Goal: Obtain resource: Download file/media

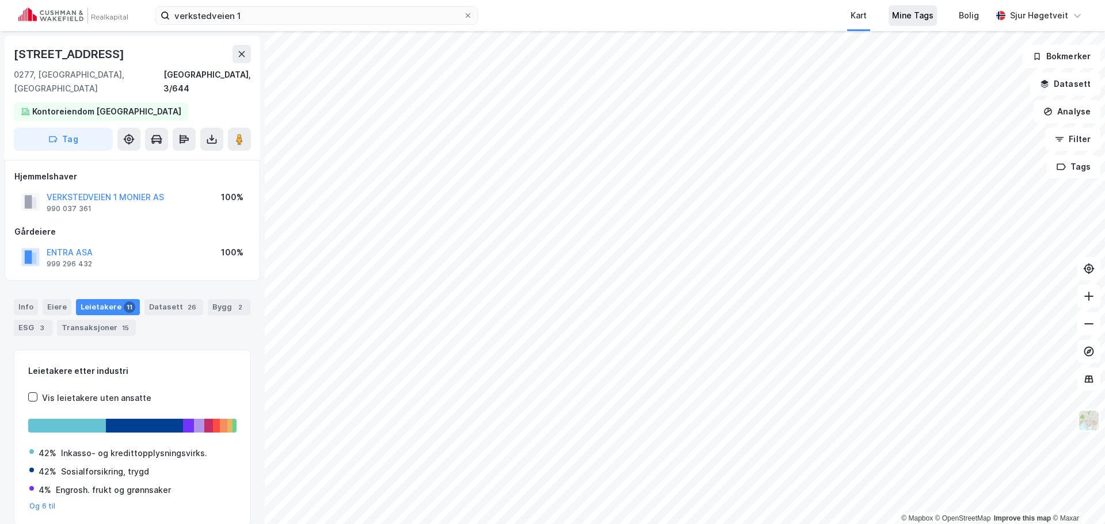
click at [897, 10] on div "Mine Tags" at bounding box center [913, 15] width 48 height 21
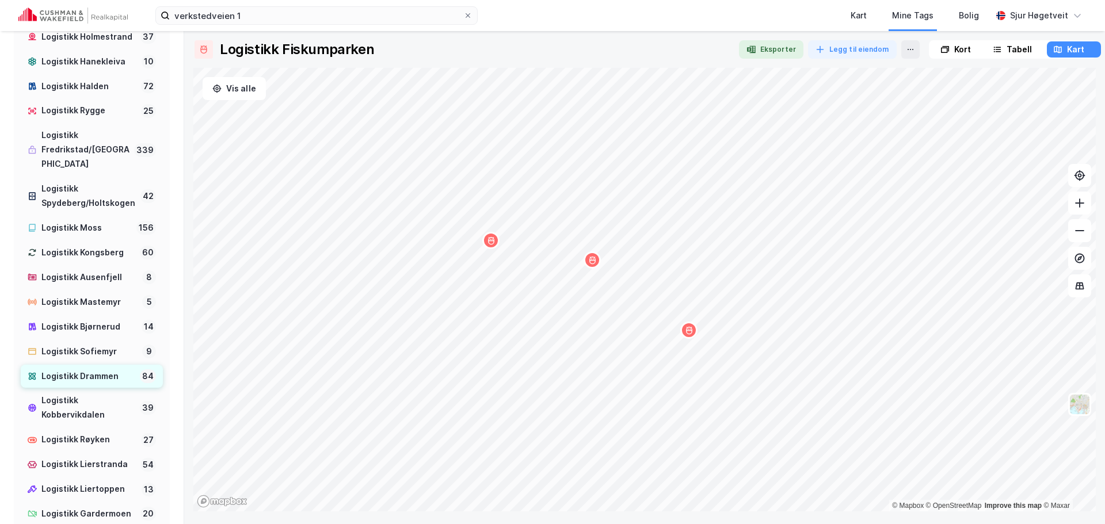
scroll to position [461, 0]
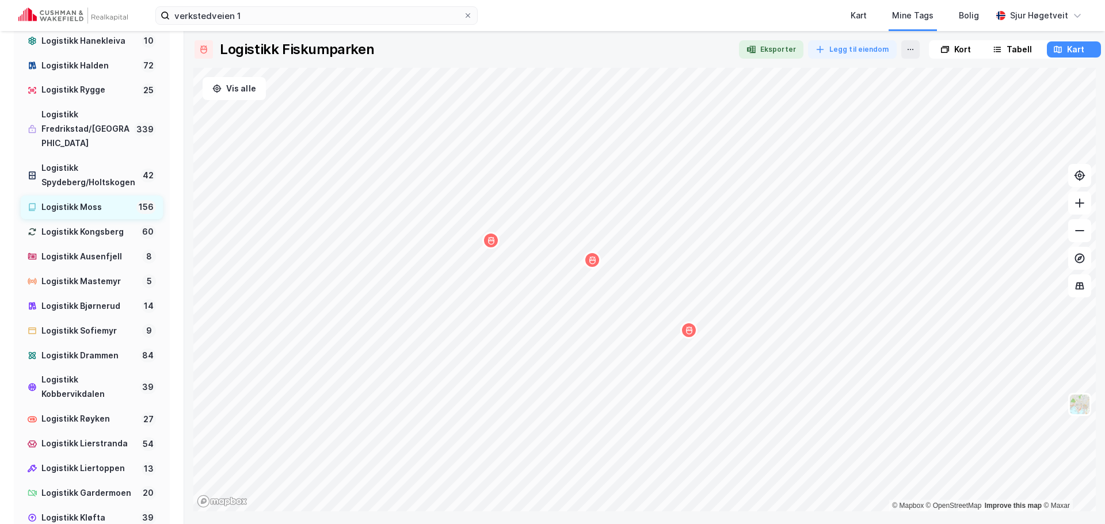
click at [102, 215] on div "Logistikk Moss" at bounding box center [86, 207] width 90 height 14
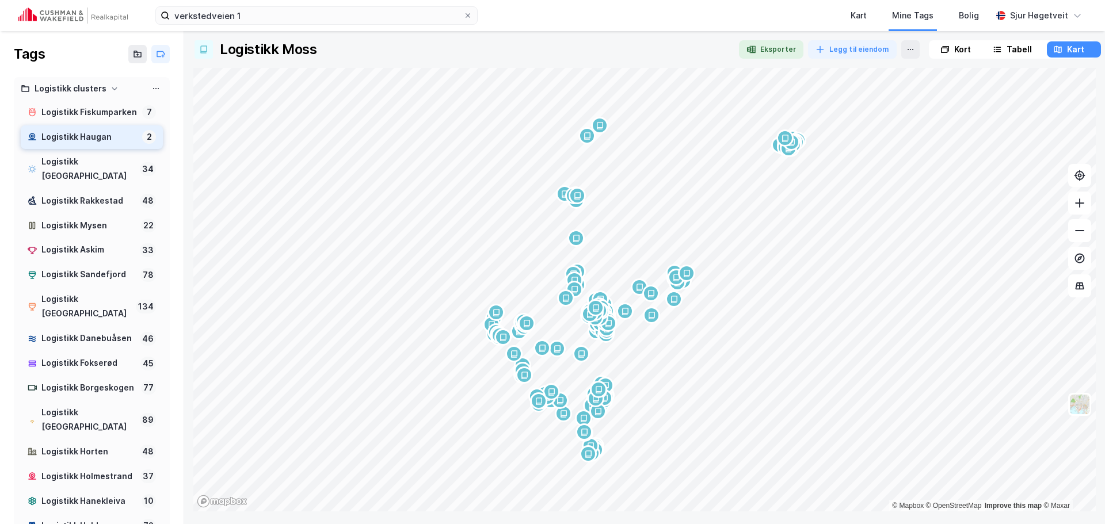
click at [118, 144] on div "Logistikk Haugan" at bounding box center [89, 137] width 96 height 14
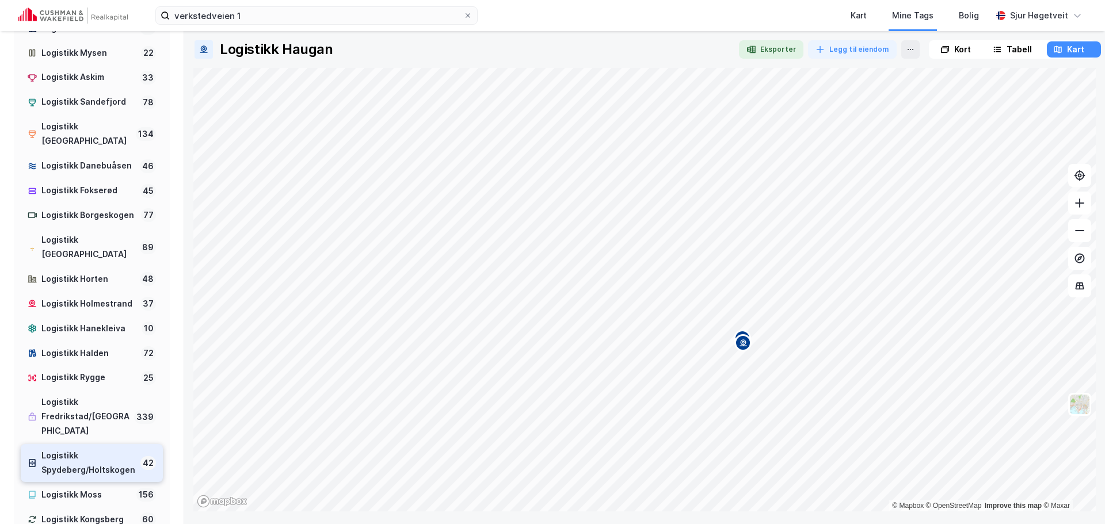
scroll to position [230, 0]
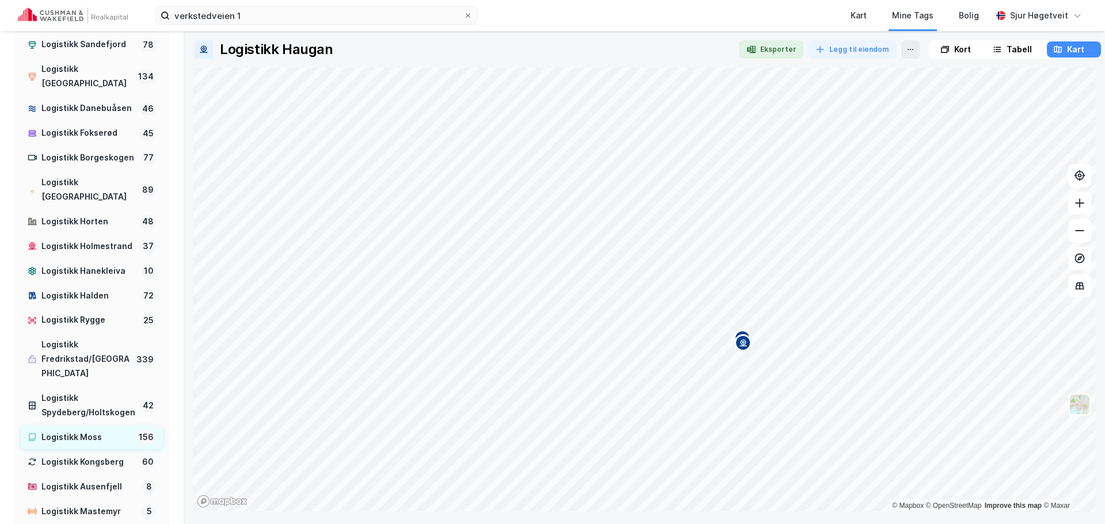
click at [100, 445] on div "Logistikk Moss" at bounding box center [86, 438] width 90 height 14
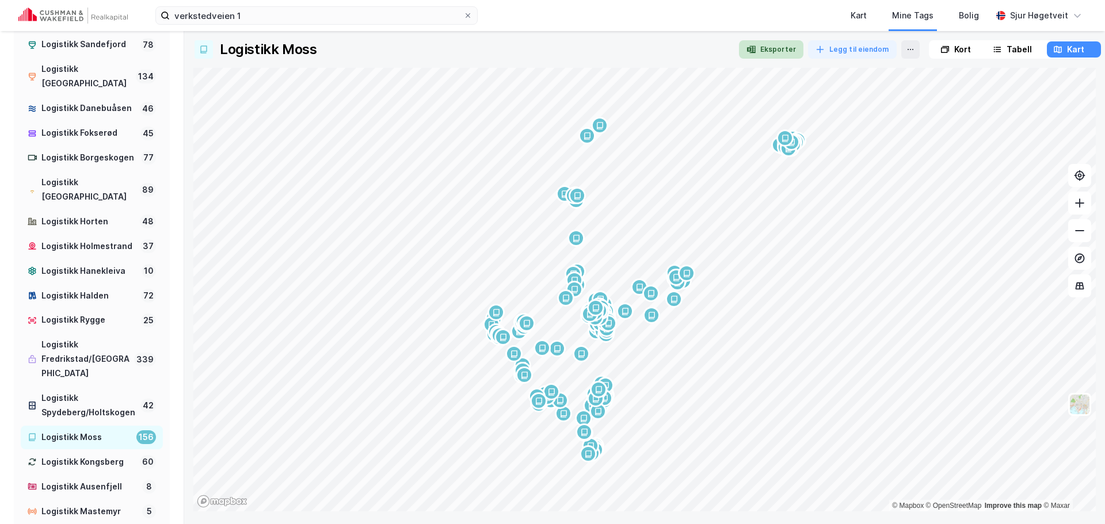
click at [785, 47] on button "Eksporter" at bounding box center [771, 49] width 64 height 18
